Goal: Task Accomplishment & Management: Use online tool/utility

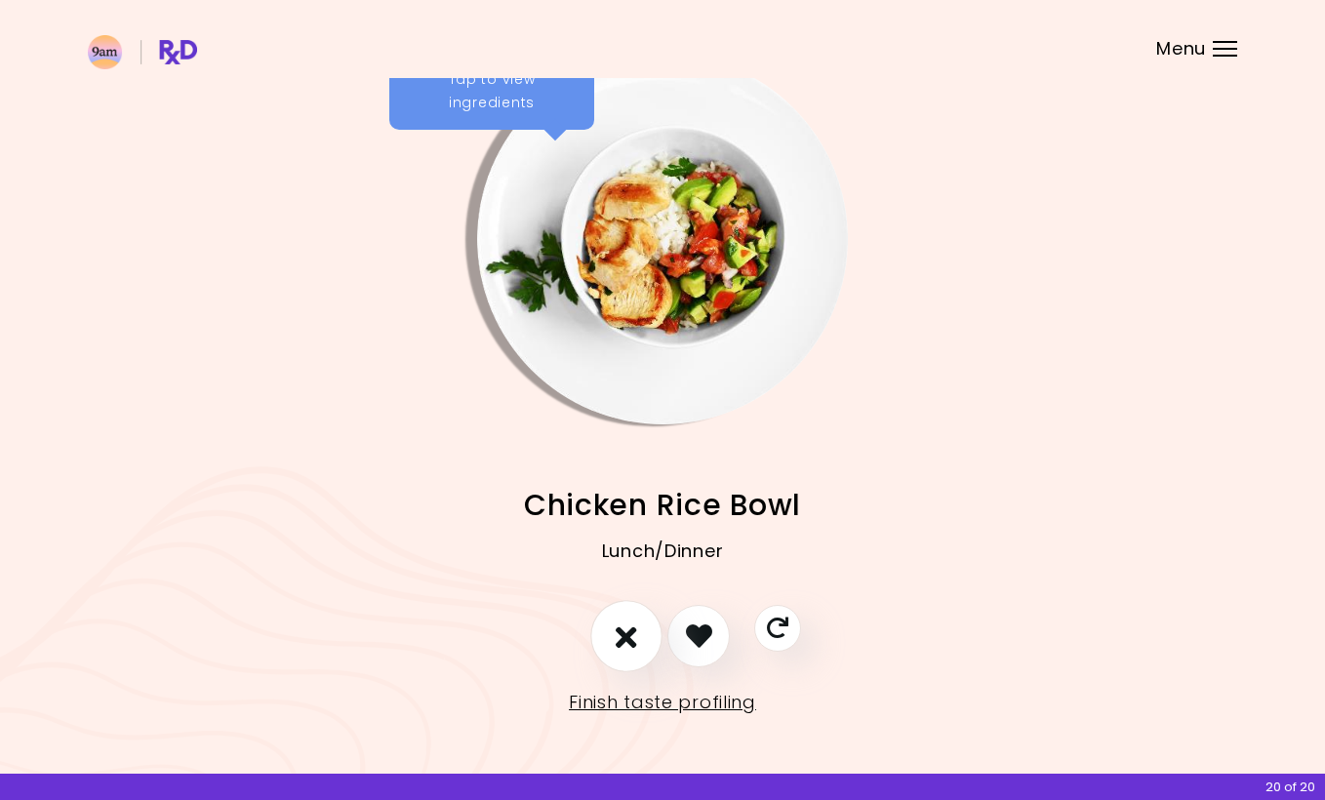
scroll to position [28, 0]
click at [626, 705] on link "Finish taste profiling" at bounding box center [662, 703] width 187 height 31
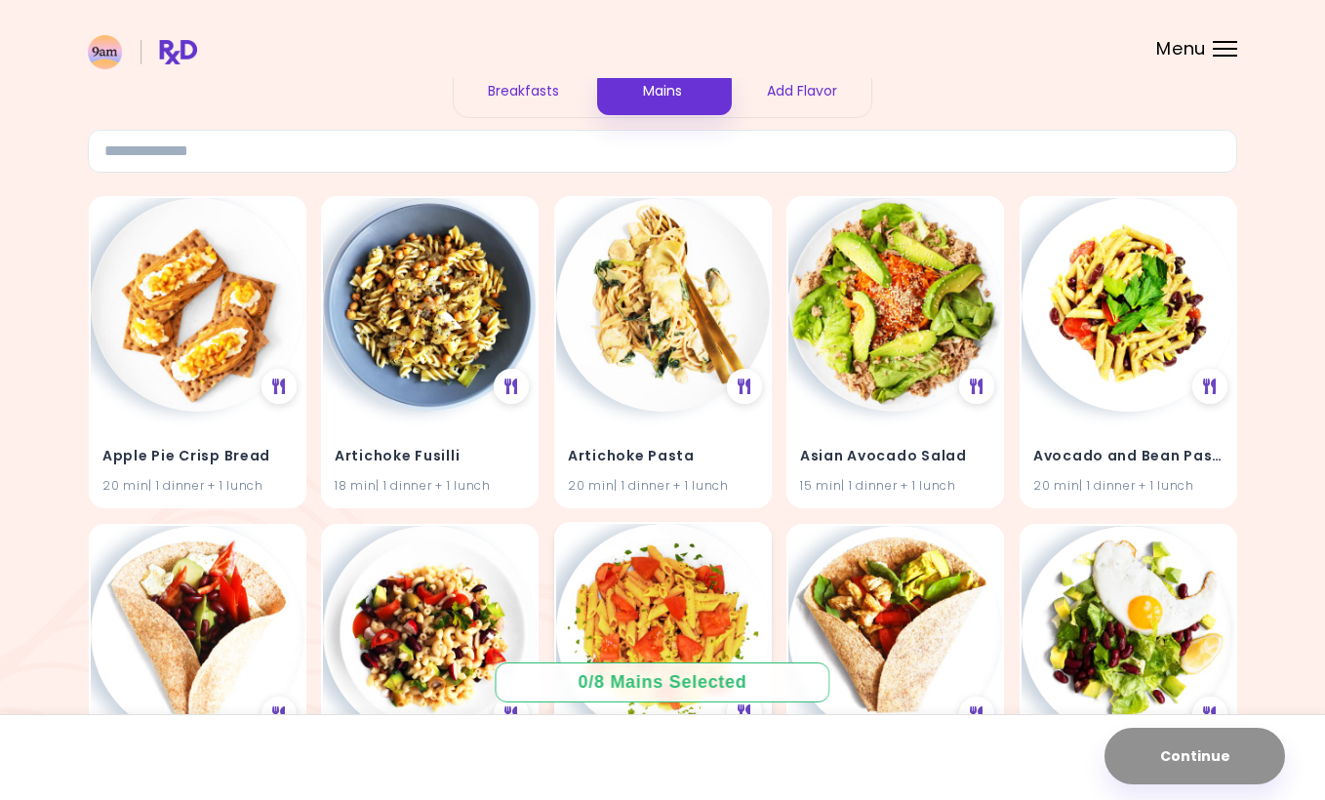
scroll to position [101, 0]
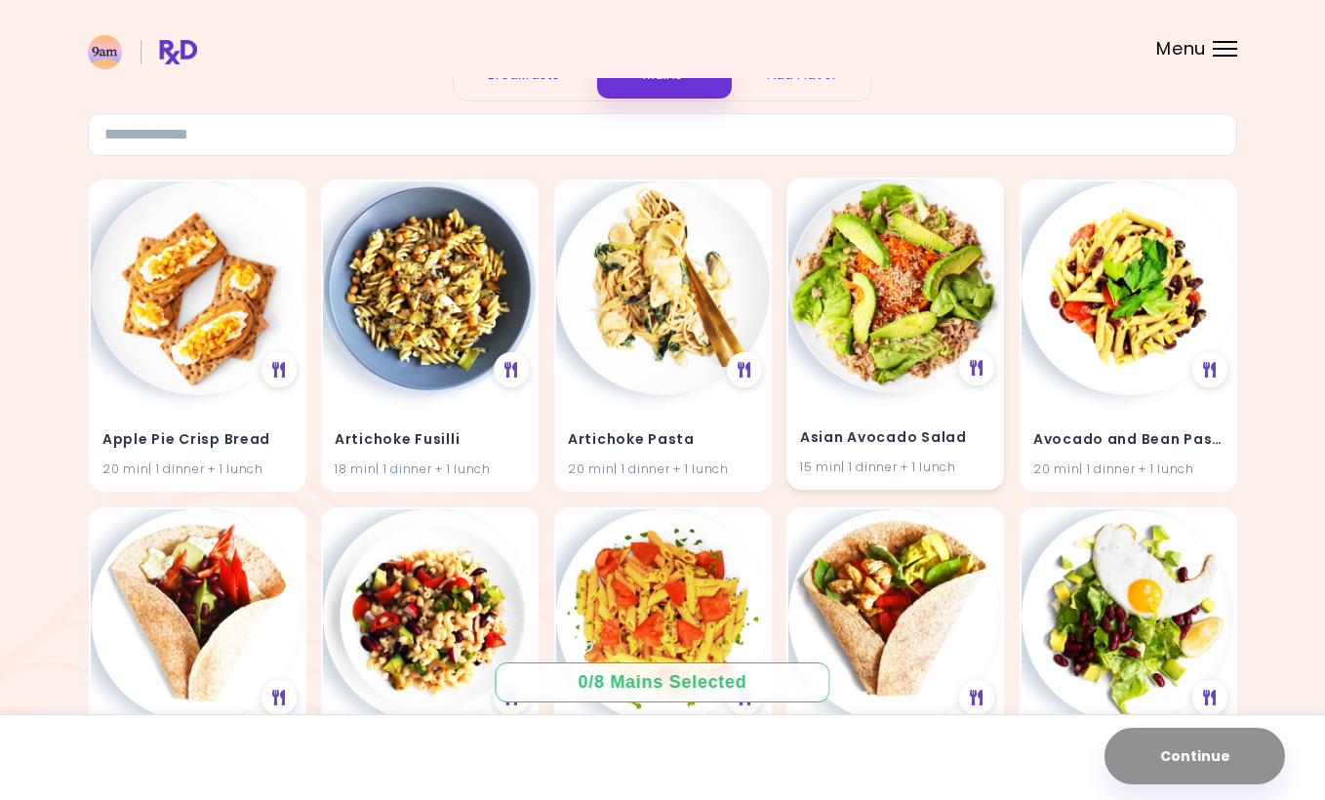
click at [881, 343] on img at bounding box center [896, 287] width 214 height 214
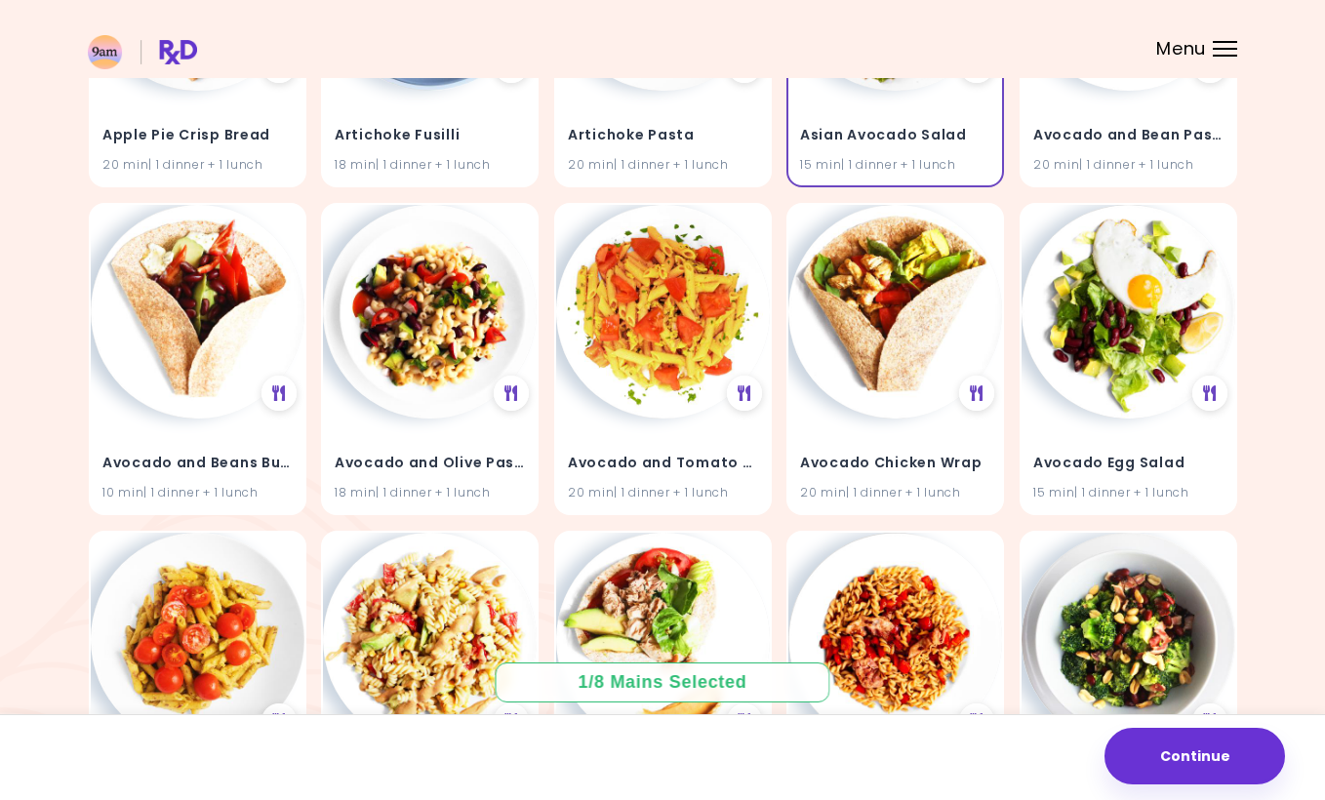
scroll to position [404, 0]
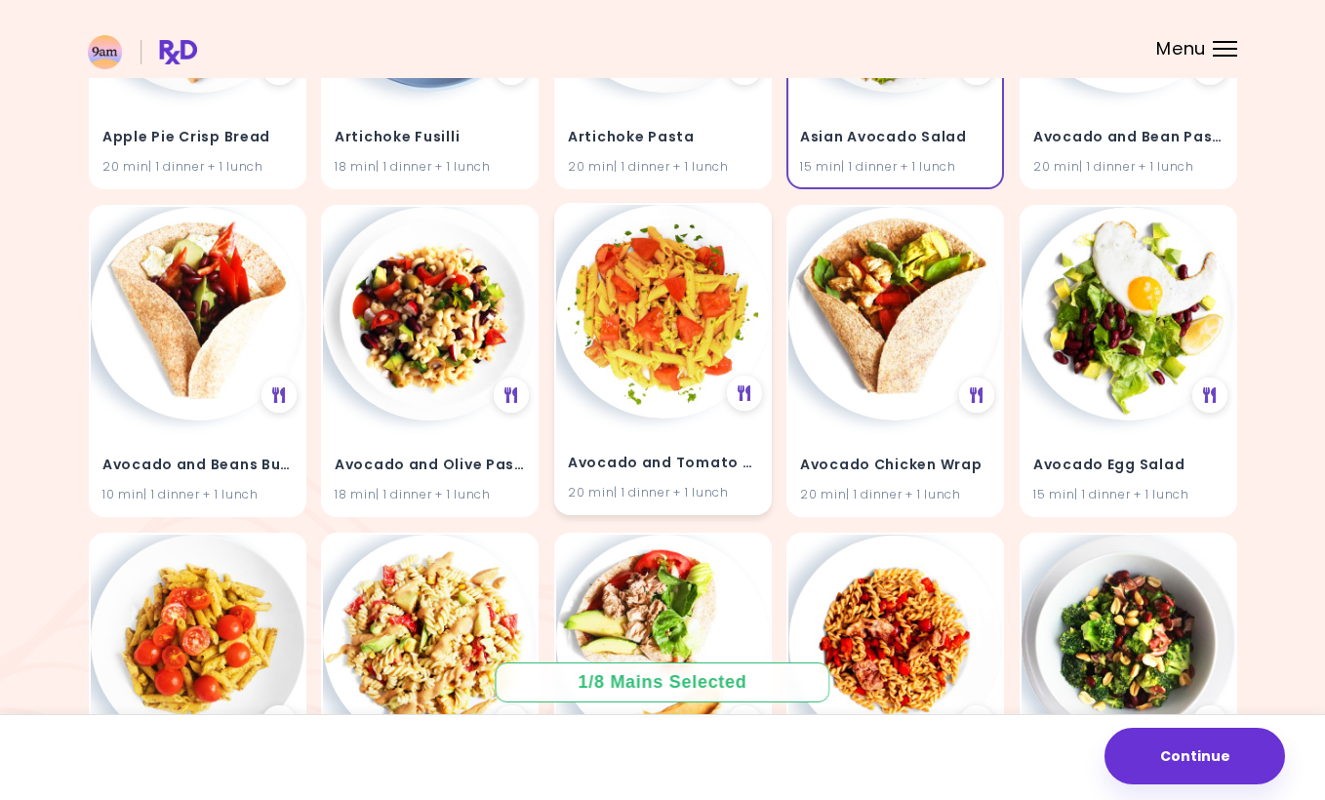
click at [673, 402] on img at bounding box center [663, 312] width 214 height 214
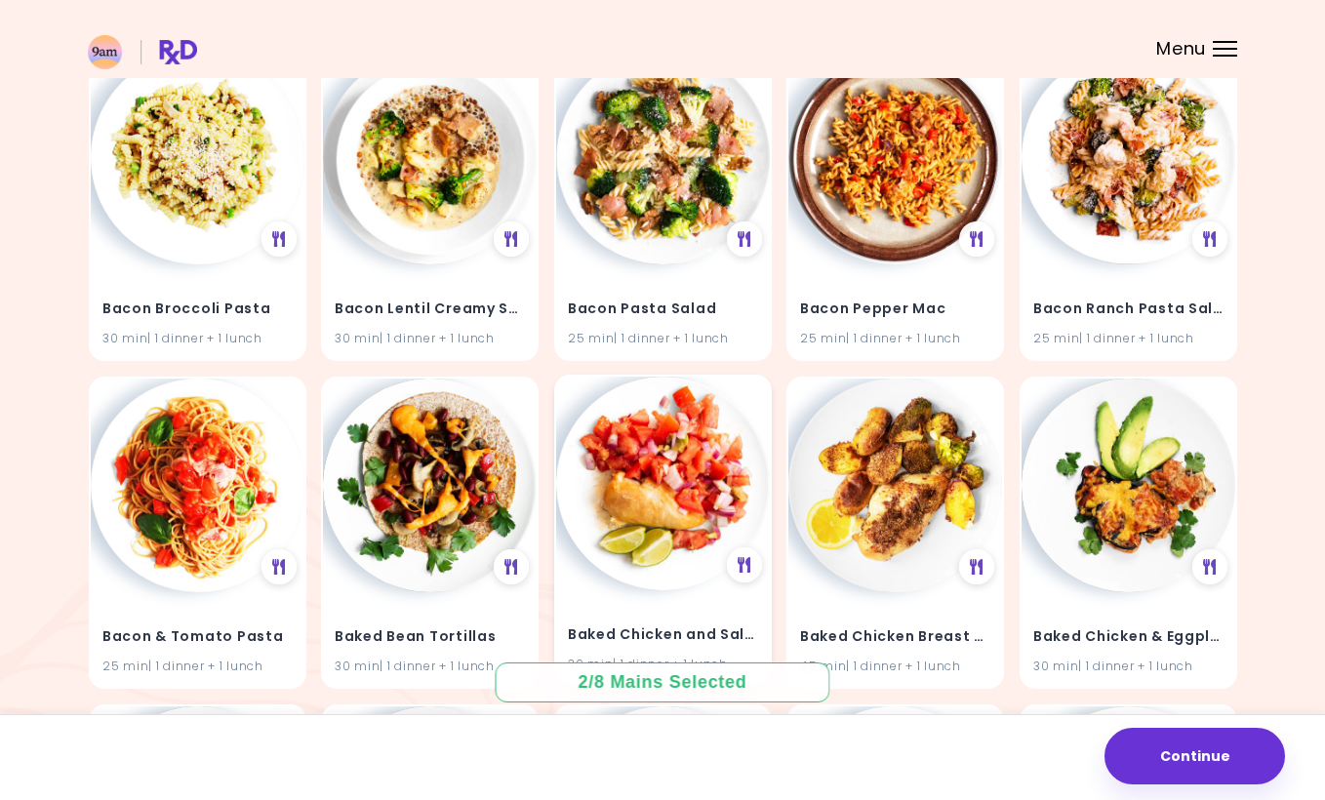
scroll to position [1218, 0]
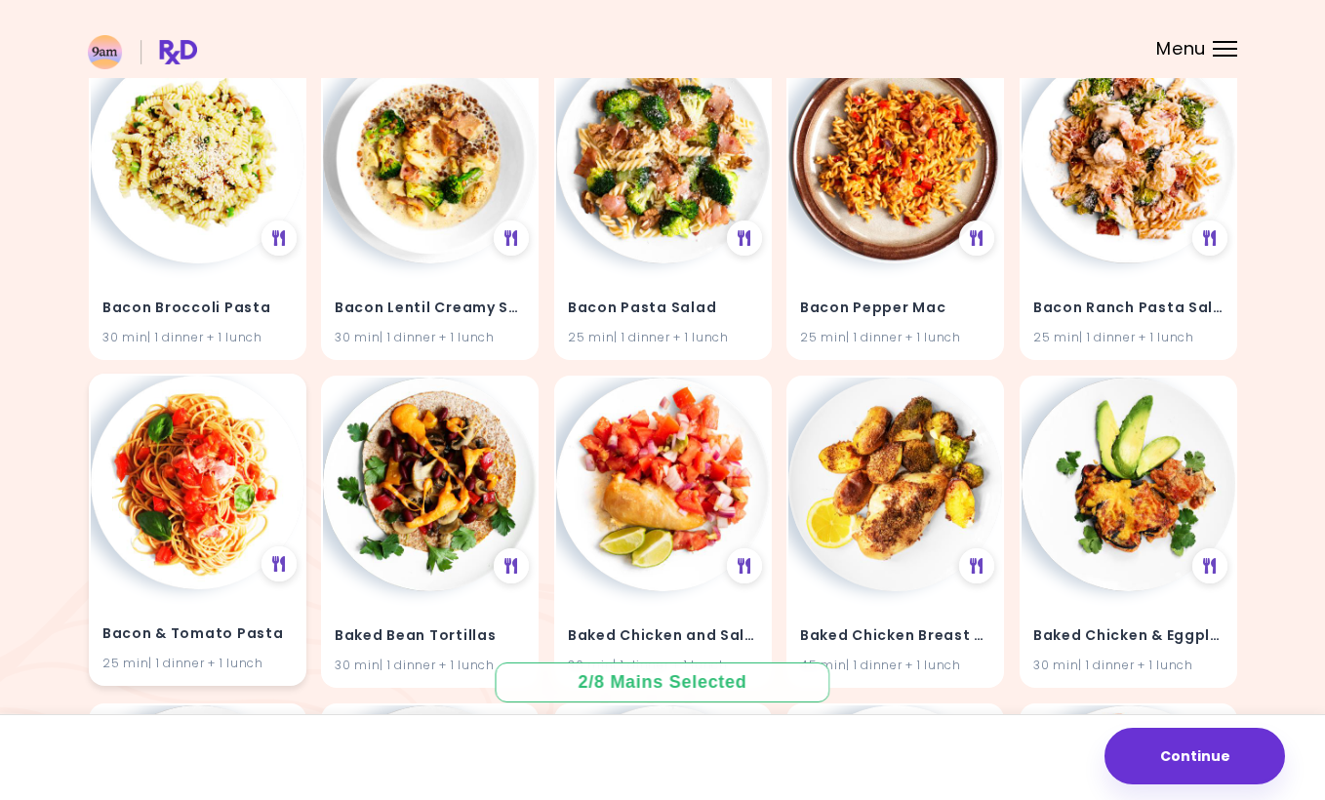
click at [216, 522] on img at bounding box center [198, 483] width 214 height 214
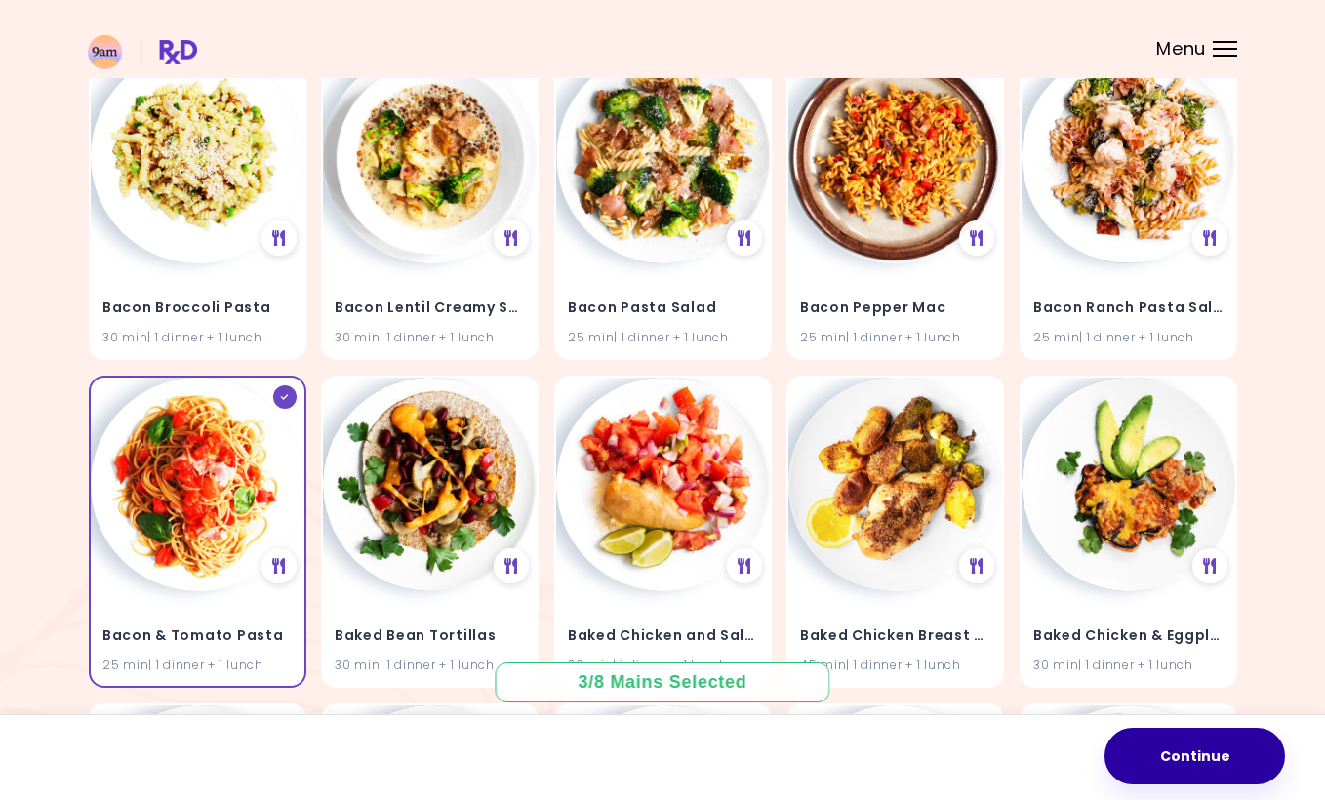
click at [1223, 740] on button "Continue" at bounding box center [1195, 756] width 181 height 57
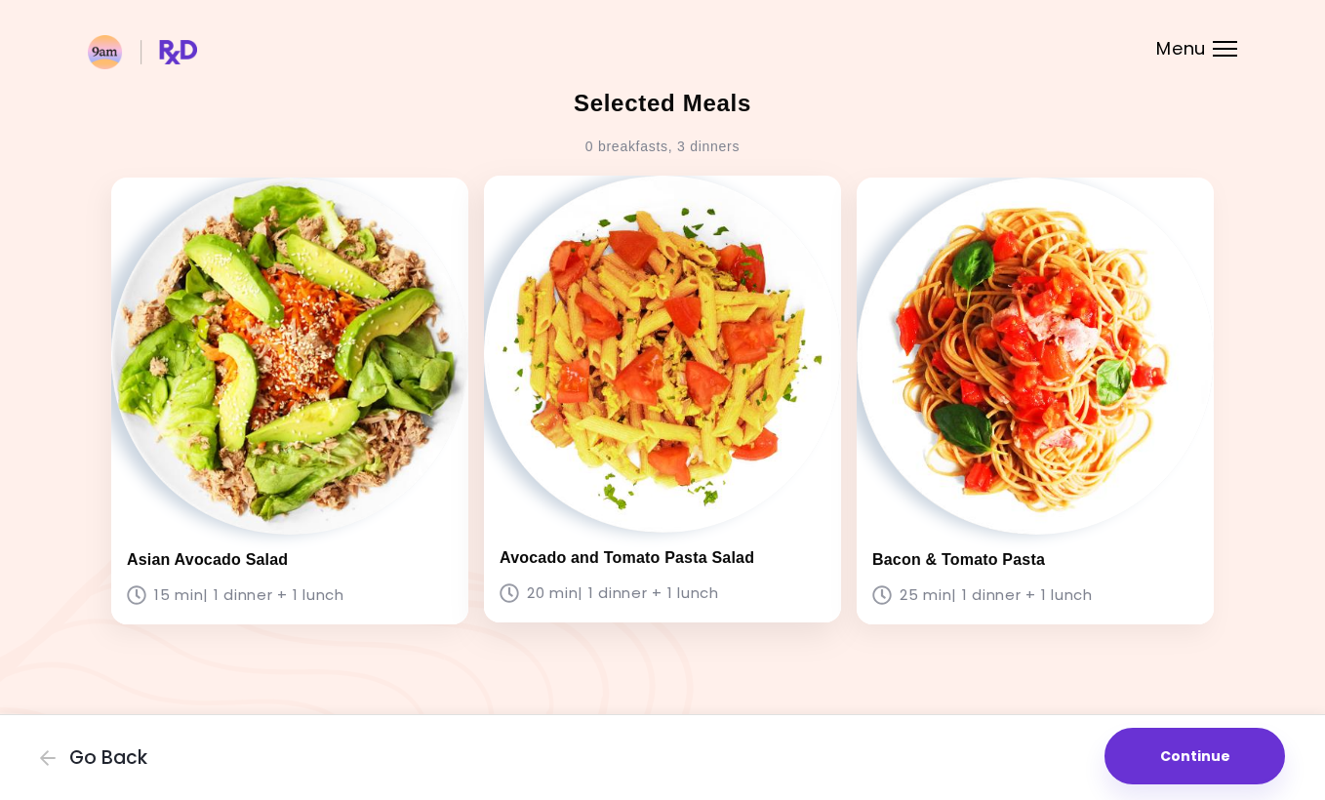
scroll to position [7, 0]
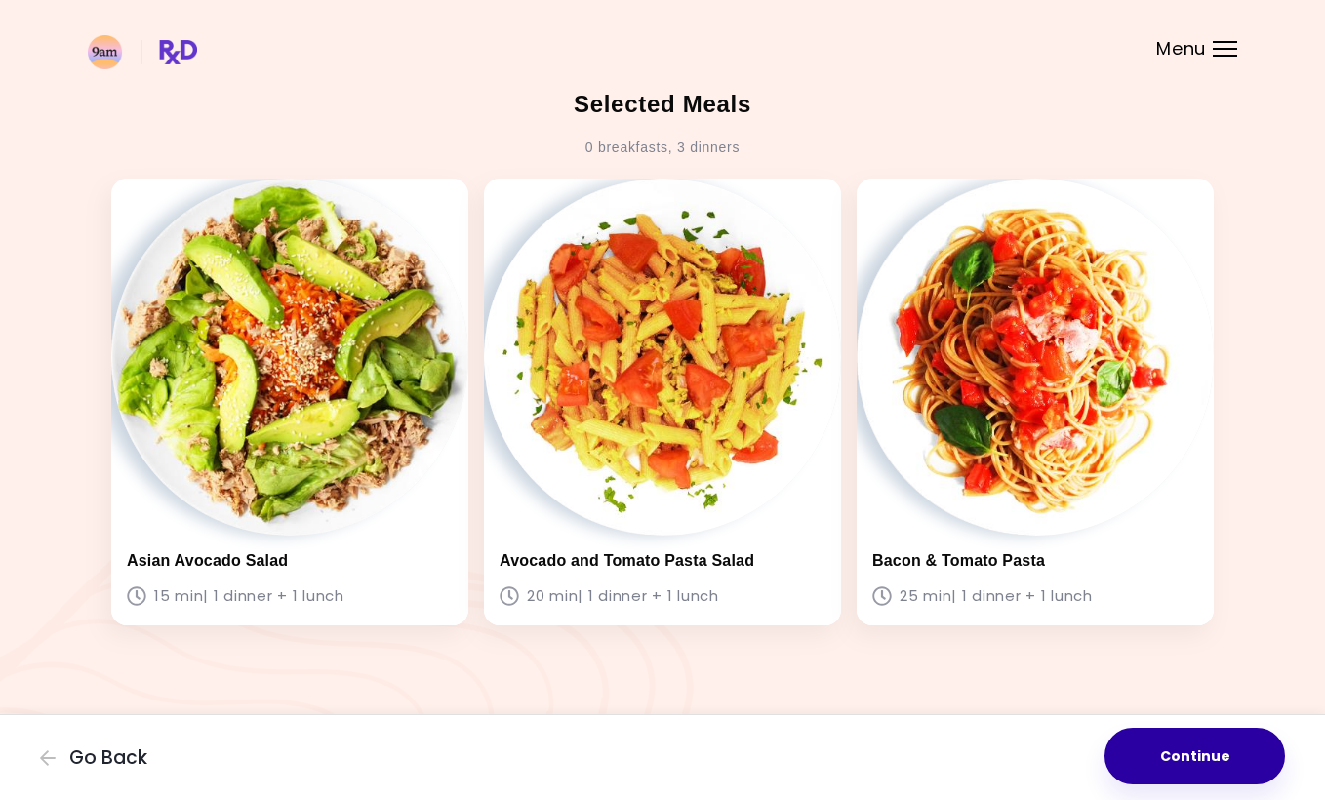
click at [1216, 768] on button "Continue" at bounding box center [1195, 756] width 181 height 57
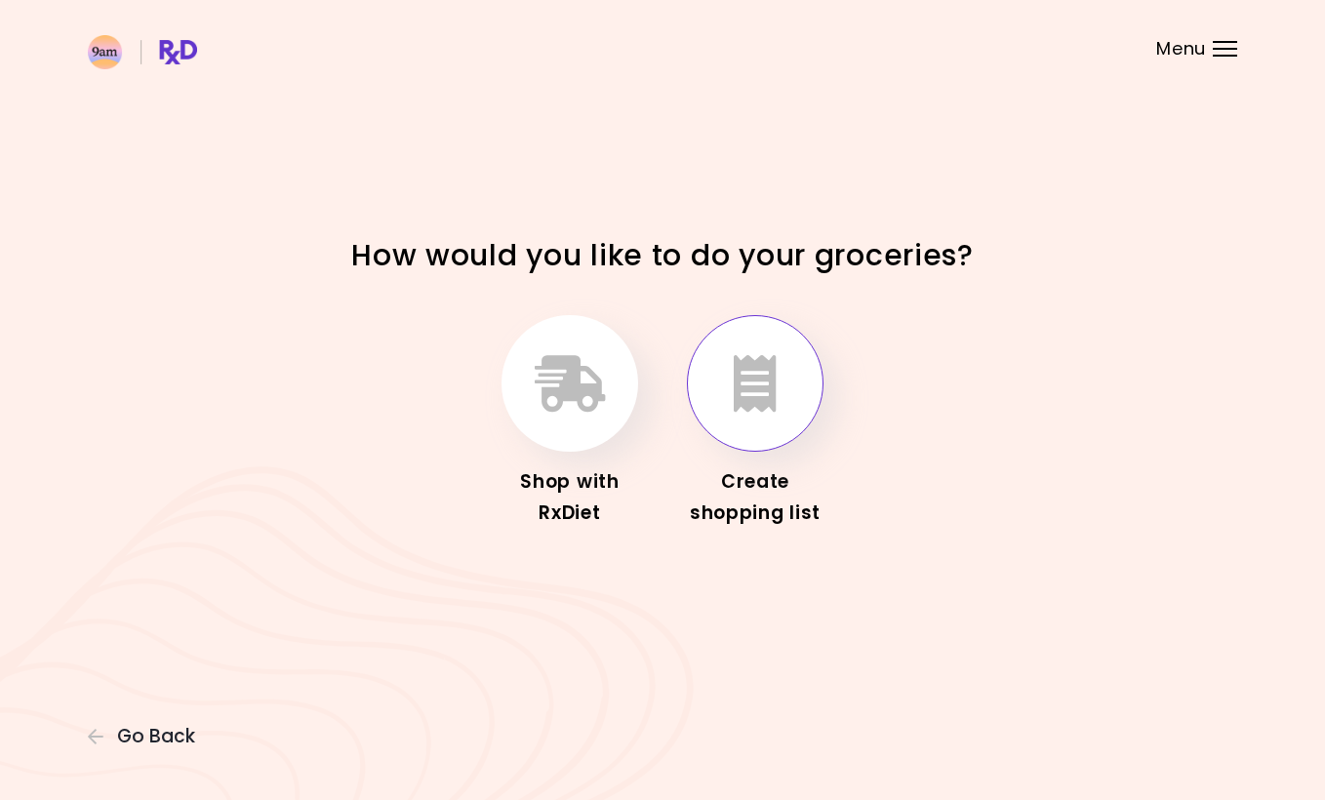
click at [741, 421] on button "button" at bounding box center [755, 383] width 137 height 137
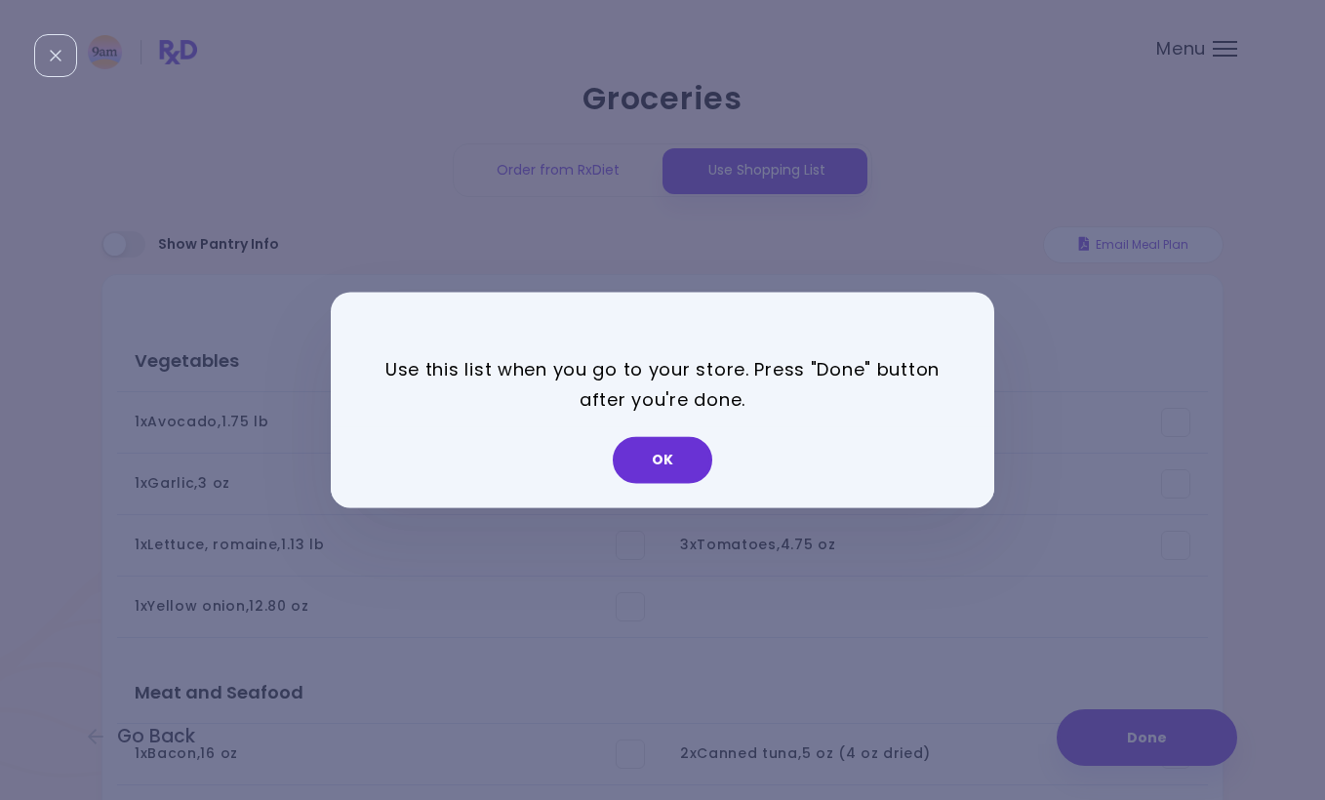
click at [661, 497] on div "OK" at bounding box center [663, 467] width 664 height 81
click at [658, 481] on button "OK" at bounding box center [663, 460] width 100 height 47
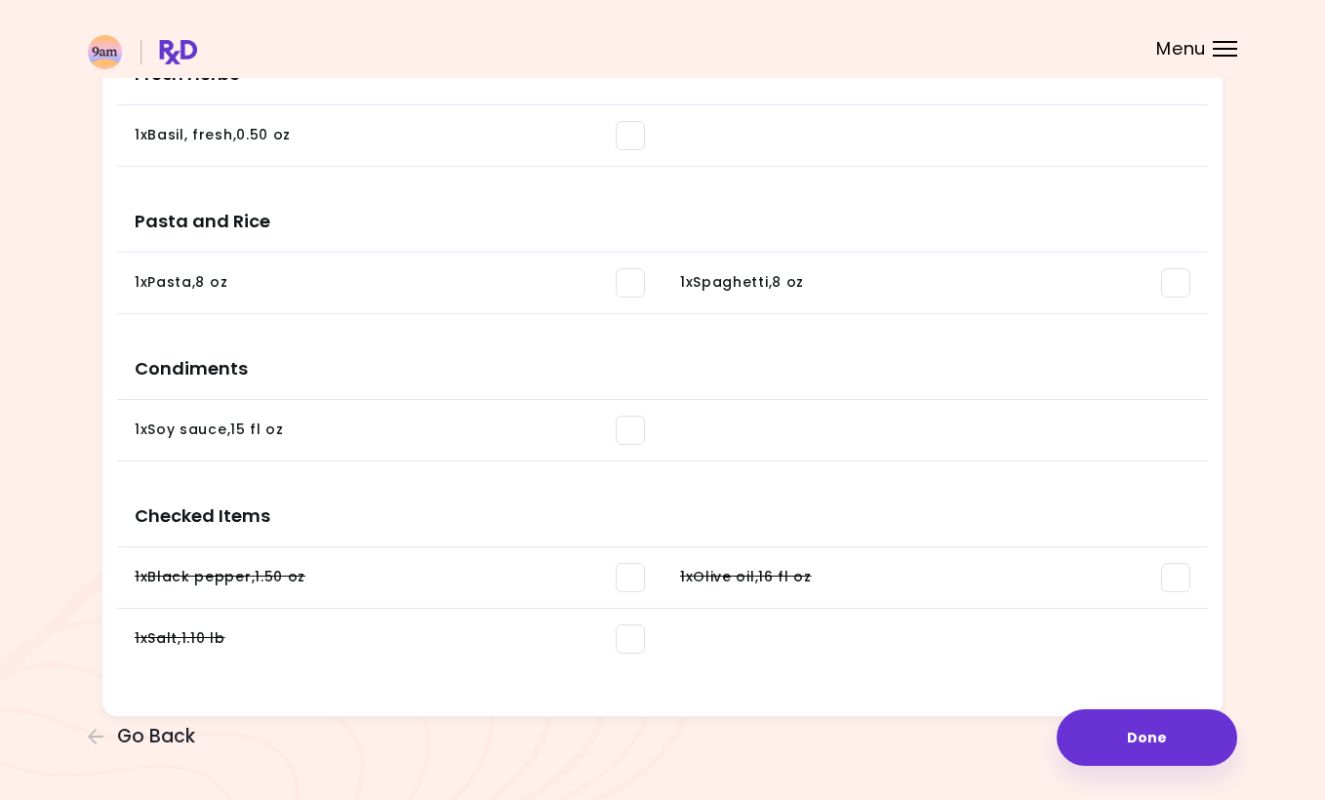
scroll to position [765, 0]
click at [1133, 738] on button "Done" at bounding box center [1147, 737] width 181 height 57
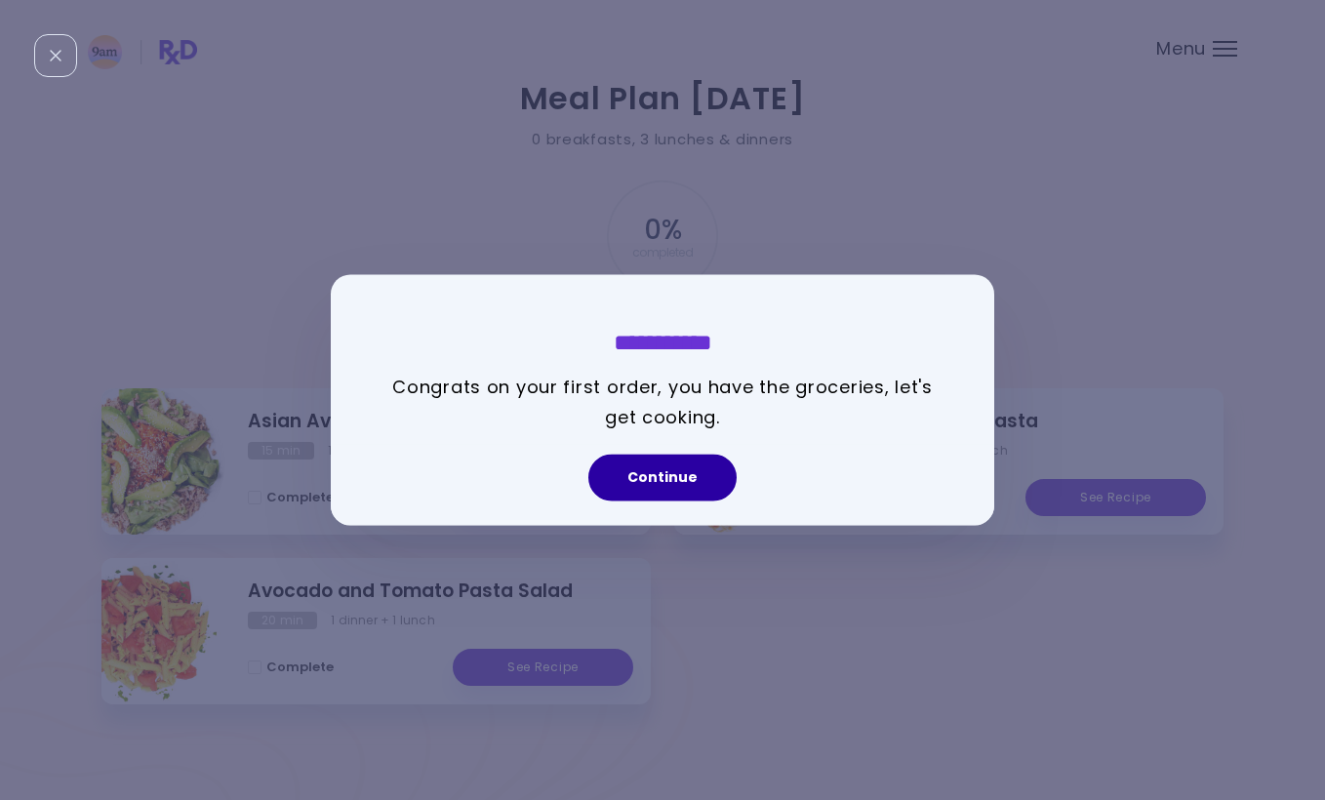
click at [690, 468] on button "Continue" at bounding box center [662, 478] width 148 height 47
